Goal: Information Seeking & Learning: Learn about a topic

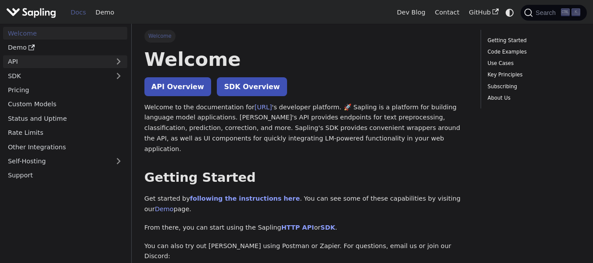
click at [67, 58] on link "API" at bounding box center [56, 61] width 107 height 13
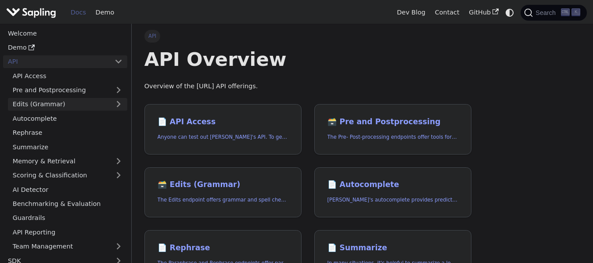
click at [60, 100] on link "Edits (Grammar)" at bounding box center [67, 104] width 119 height 13
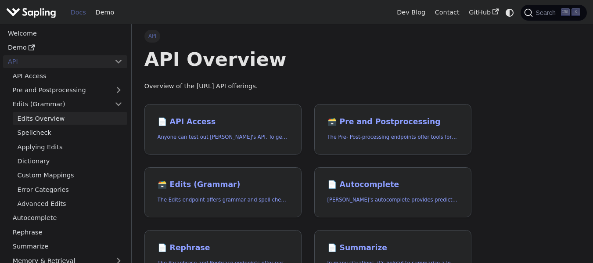
click at [77, 115] on link "Edits Overview" at bounding box center [70, 118] width 115 height 13
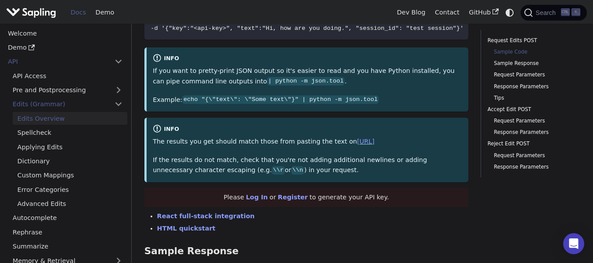
scroll to position [658, 0]
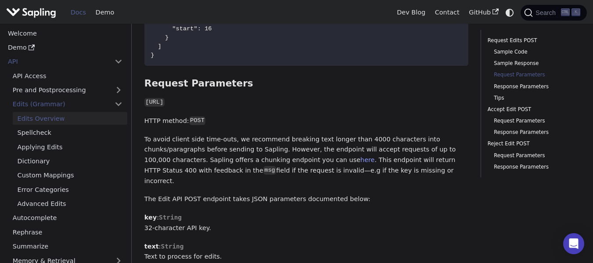
click at [327, 156] on p "To avoid client side time-outs, we recommend breaking text longer than 4000 cha…" at bounding box center [306, 160] width 324 height 52
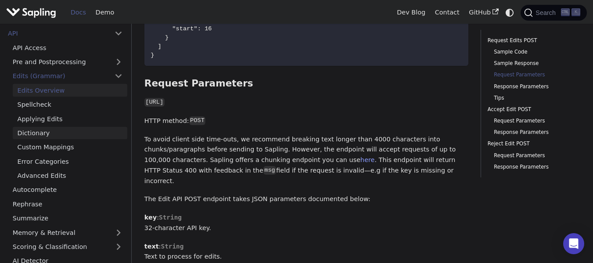
scroll to position [44, 0]
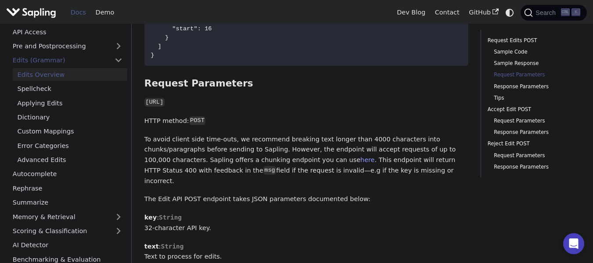
click at [269, 134] on p "To avoid client side time-outs, we recommend breaking text longer than 4000 cha…" at bounding box center [306, 160] width 324 height 52
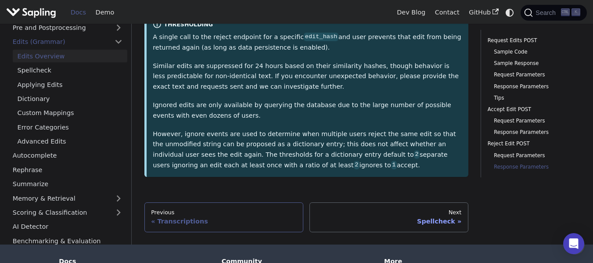
scroll to position [2485, 0]
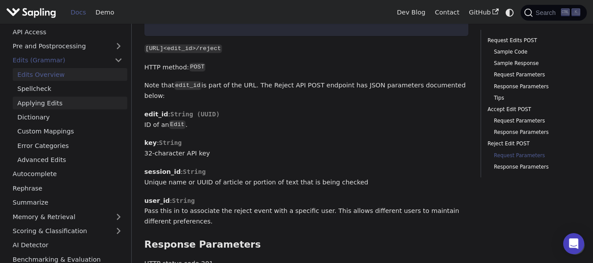
drag, startPoint x: 62, startPoint y: 87, endPoint x: 100, endPoint y: 100, distance: 39.8
click at [62, 87] on link "Spellcheck" at bounding box center [70, 88] width 115 height 13
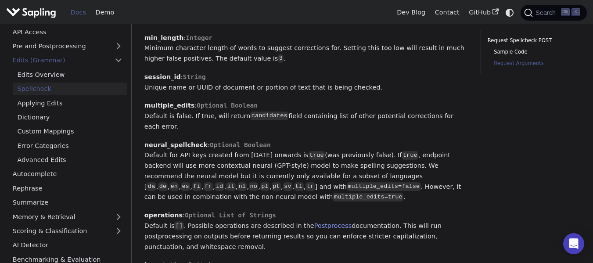
scroll to position [658, 0]
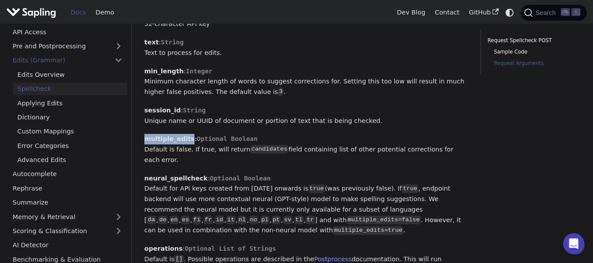
drag, startPoint x: 147, startPoint y: 137, endPoint x: 186, endPoint y: 137, distance: 39.5
click at [186, 137] on p "multiple_edits : Optional Boolean Default is false. If true, will return candid…" at bounding box center [306, 149] width 324 height 31
click at [222, 131] on div "Spellcheck For some use cases, grammar and phrase-level edits may not be necess…" at bounding box center [306, 129] width 324 height 1480
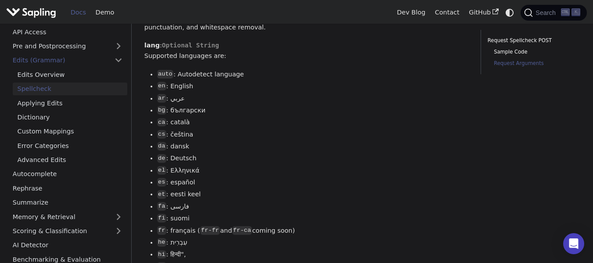
scroll to position [922, 0]
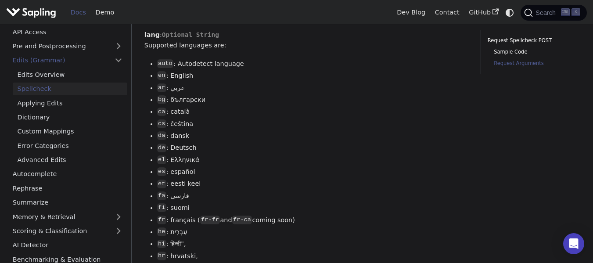
click at [385, 215] on li "fr : français ( fr-fr and fr-ca coming soon)" at bounding box center [312, 220] width 311 height 11
